Goal: Information Seeking & Learning: Understand process/instructions

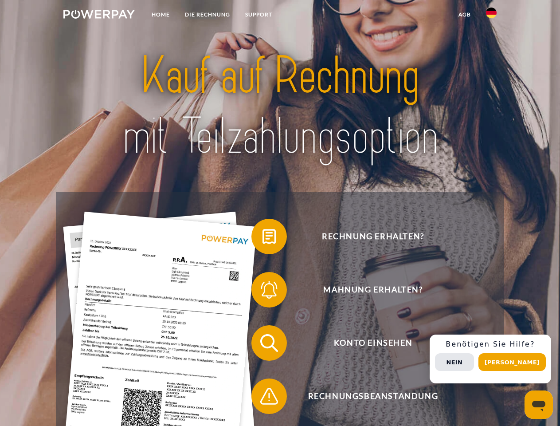
click at [99, 16] on img at bounding box center [98, 14] width 71 height 9
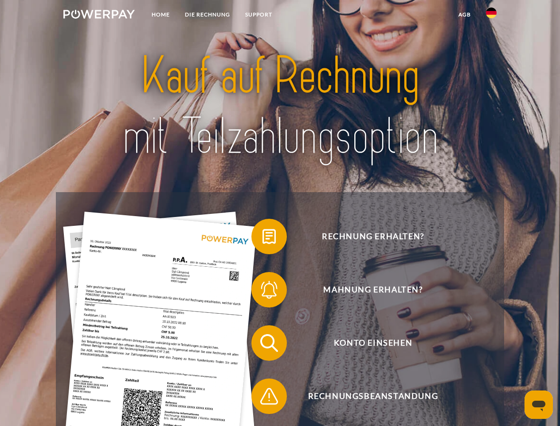
click at [491, 16] on img at bounding box center [491, 13] width 11 height 11
click at [464, 15] on link "agb" at bounding box center [464, 15] width 27 height 16
click at [263, 238] on span at bounding box center [256, 236] width 44 height 44
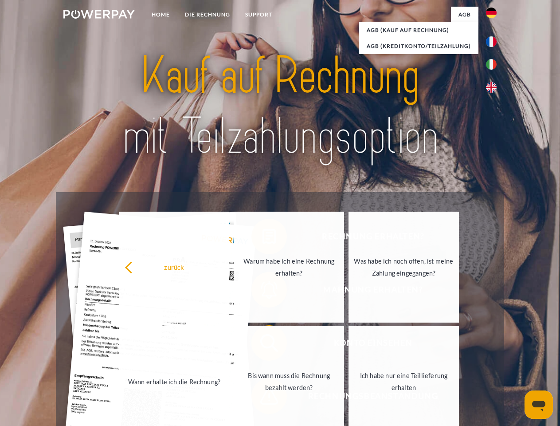
click at [263, 291] on div "zurück Warum habe ich eine Rechnung erhalten? Was habe ich noch offen, ist mein…" at bounding box center [289, 324] width 358 height 229
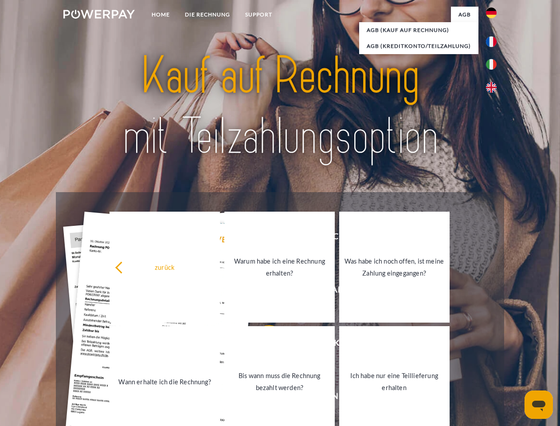
click at [263, 345] on link "Bis wann muss die Rechnung bezahlt werden?" at bounding box center [279, 381] width 110 height 111
click at [263, 398] on span at bounding box center [256, 396] width 44 height 44
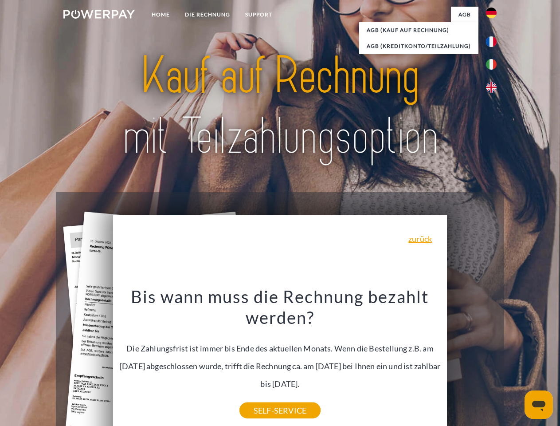
click at [494, 359] on div "Rechnung erhalten? Mahnung erhalten? Konto einsehen" at bounding box center [280, 369] width 448 height 355
click at [472, 361] on span "Konto einsehen" at bounding box center [372, 342] width 217 height 35
click at [515, 362] on header "Home DIE RECHNUNG SUPPORT" at bounding box center [280, 306] width 560 height 612
